Goal: Complete application form

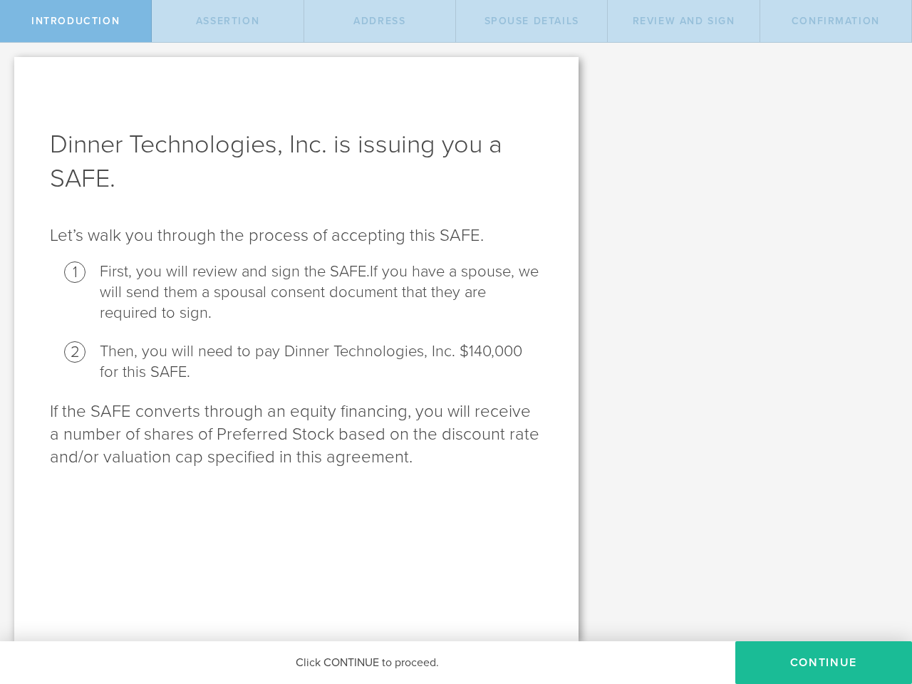
click at [456, 342] on li "Then, you will need to pay Dinner Technologies, Inc. $140,000 for this SAFE." at bounding box center [321, 361] width 443 height 41
click at [76, 21] on span "Introduction" at bounding box center [75, 21] width 88 height 12
click at [227, 21] on span "assertion" at bounding box center [227, 21] width 63 height 12
click at [380, 21] on span "Address" at bounding box center [379, 21] width 52 height 12
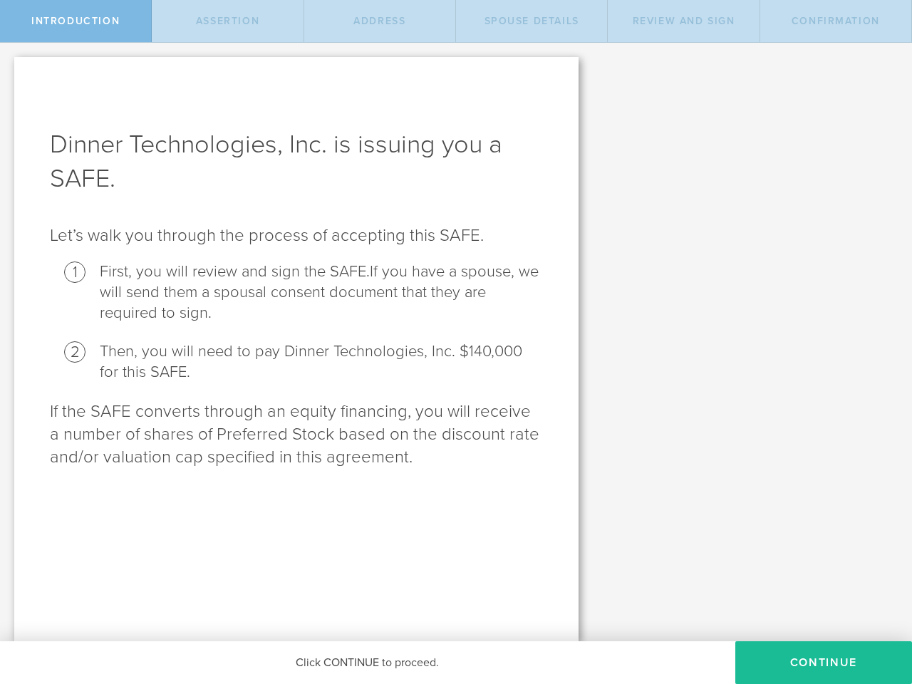
click at [532, 21] on span "Spouse Details" at bounding box center [532, 21] width 95 height 12
click at [683, 21] on span "Review and Sign" at bounding box center [684, 21] width 103 height 12
click at [836, 21] on span "Confirmation" at bounding box center [836, 21] width 88 height 12
click at [824, 663] on button "Continue" at bounding box center [823, 662] width 177 height 43
